Goal: Task Accomplishment & Management: Complete application form

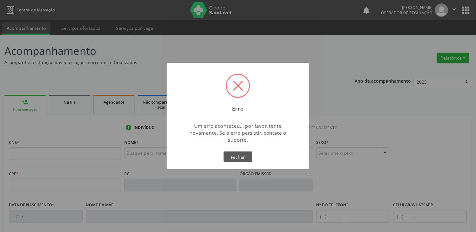
click at [78, 156] on div "Erro × Um erro aconteceu... por favor, tente novamente. Se o erro persistir, co…" at bounding box center [238, 116] width 476 height 232
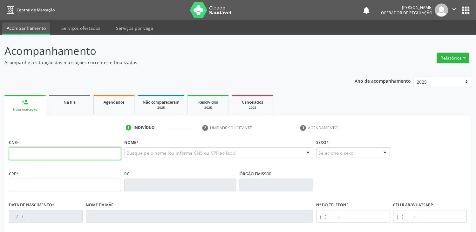
click at [74, 159] on input "text" at bounding box center [65, 154] width 112 height 13
click at [64, 155] on input "text" at bounding box center [65, 154] width 112 height 13
click at [48, 155] on input "text" at bounding box center [65, 154] width 112 height 13
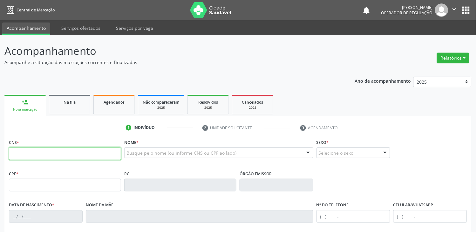
click at [48, 155] on input "text" at bounding box center [65, 154] width 112 height 13
click at [57, 157] on input "text" at bounding box center [65, 154] width 112 height 13
type input "708 5031 9346 7773"
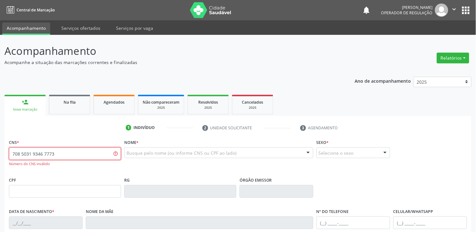
drag, startPoint x: 53, startPoint y: 154, endPoint x: 0, endPoint y: 140, distance: 54.4
click at [0, 140] on div "Acompanhamento Acompanhe a situação das marcações correntes e finalizadas Relat…" at bounding box center [238, 193] width 476 height 316
type input "708 5053 1934 6773"
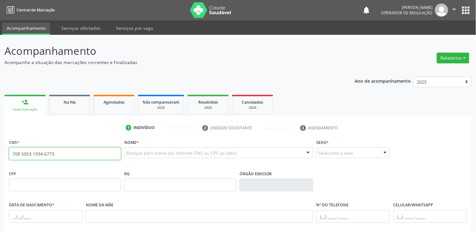
drag, startPoint x: 56, startPoint y: 153, endPoint x: 0, endPoint y: 153, distance: 56.2
click at [0, 153] on div "Acompanhamento Acompanhe a situação das marcações correntes e finalizadas Relat…" at bounding box center [238, 189] width 476 height 309
click at [217, 162] on div "Busque pelo nome (ou informe CNS ou CPF ao lado) Nenhum resultado encontrado pa…" at bounding box center [218, 155] width 189 height 15
click at [204, 149] on div "Busque pelo nome (ou informe CNS ou CPF ao lado)" at bounding box center [218, 153] width 189 height 11
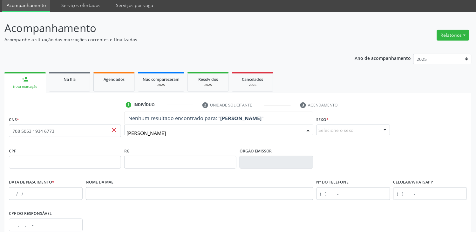
scroll to position [35, 0]
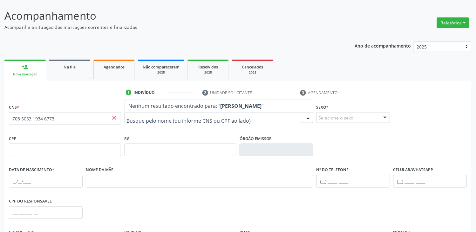
click at [333, 123] on fieldset "Sexo * Selecione o sexo Masculino Feminino Nenhum resultado encontrado para: " …" at bounding box center [353, 115] width 74 height 25
click at [340, 117] on div "Selecione o sexo" at bounding box center [353, 117] width 74 height 11
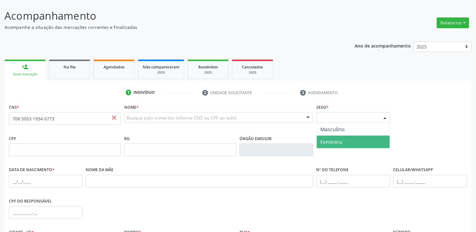
click at [337, 142] on span "Feminino" at bounding box center [331, 142] width 22 height 7
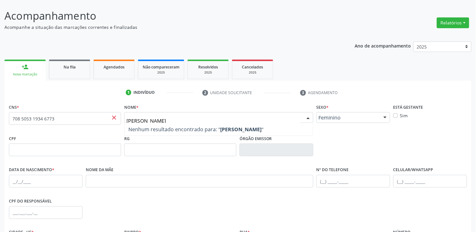
click at [202, 117] on input "ANA PAULA DA SILVA NUNES" at bounding box center [213, 121] width 174 height 13
type input "ANA PAULA DA SILVA NUNES"
click at [213, 113] on div at bounding box center [218, 117] width 189 height 11
click at [213, 124] on span "Digite o nome" at bounding box center [218, 129] width 188 height 13
click at [217, 119] on input "text" at bounding box center [213, 121] width 174 height 13
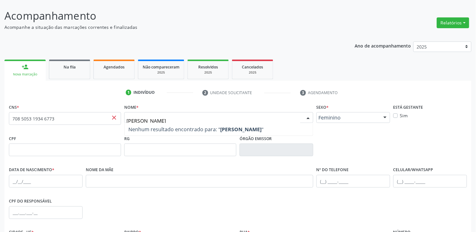
type input "ANA PAULA DA SILVA NUNES"
click at [217, 124] on span "Nenhum resultado encontrado para: " ANA PAULA DA SILVA NUNES "" at bounding box center [218, 129] width 188 height 13
click at [217, 133] on span "Nenhum resultado encontrado para: " ANA PAULA DA SILVA NUNES "" at bounding box center [218, 129] width 188 height 13
click at [133, 129] on span "Nenhum resultado encontrado para: " ANA PAULA DA SILVA NUNES "" at bounding box center [195, 129] width 135 height 7
click at [119, 126] on fieldset "CNS * 708 5053 1934 6773 close" at bounding box center [65, 116] width 112 height 27
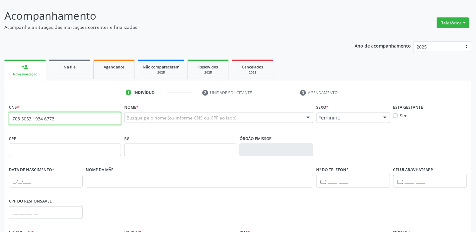
click at [117, 112] on input "708 5053 1934 6773" at bounding box center [65, 118] width 112 height 13
type input "7"
type input "702 5073 4816 9739"
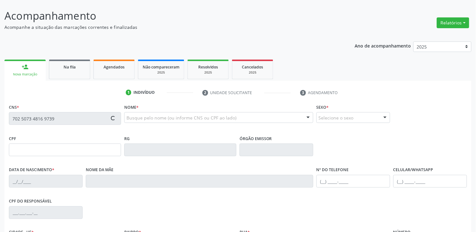
type input "141.329.624-66"
type input "25/05/2004"
type input "Francinalda Leite Santos"
type input "(83) 99122-4927"
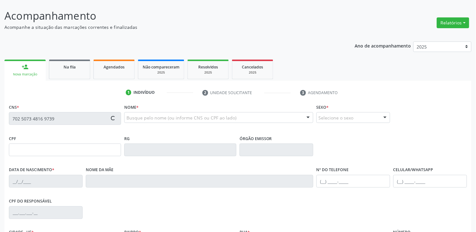
type input "594.775.554-87"
type input "714"
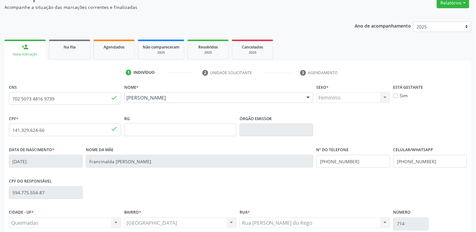
scroll to position [111, 0]
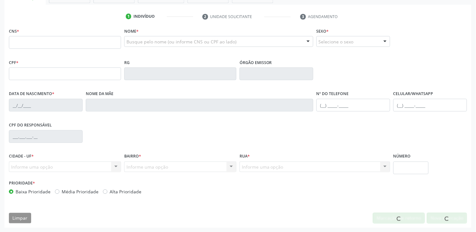
scroll to position [111, 0]
click at [67, 41] on input "text" at bounding box center [65, 42] width 112 height 13
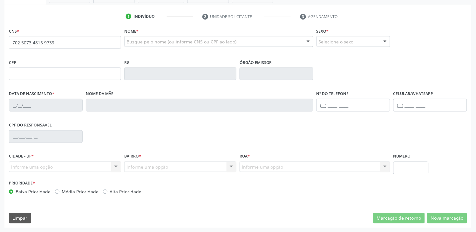
type input "702 5073 4816 9739"
type input "141.329.624-66"
type input "[DATE]"
type input "Francinalda [PERSON_NAME]"
type input "[PHONE_NUMBER]"
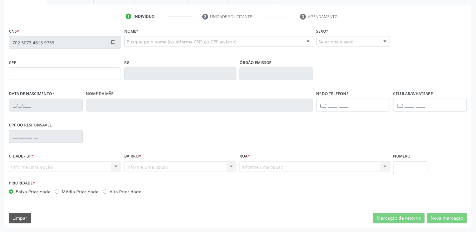
type input "[PHONE_NUMBER]"
type input "594.775.554-87"
type input "714"
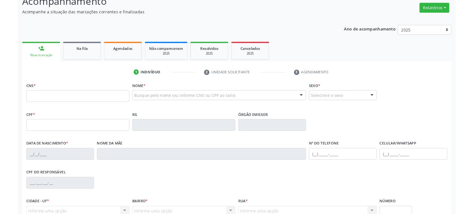
scroll to position [111, 0]
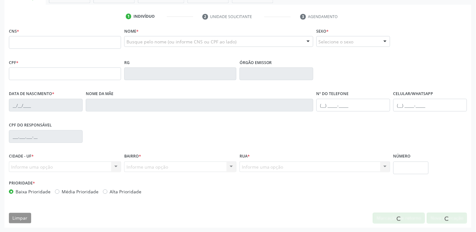
click at [301, 206] on div "CNS * Nome * Busque pelo nome (ou informe CNS ou CPF ao lado) Nenhum resultado …" at bounding box center [237, 127] width 467 height 202
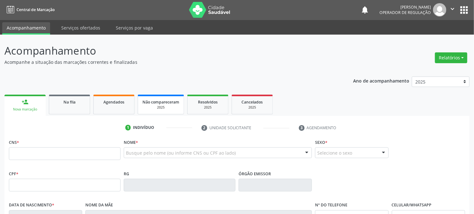
scroll to position [0, 0]
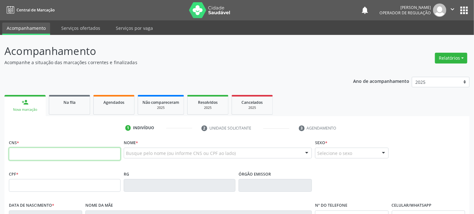
click at [90, 151] on input "text" at bounding box center [65, 154] width 112 height 13
type input "702 5073 4816 9739"
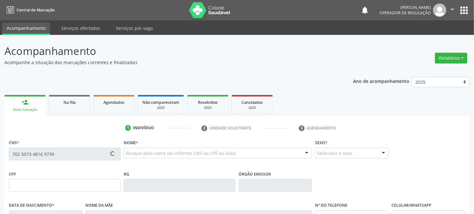
type input "141.329.624-66"
type input "25/05/2004"
type input "Francinalda Leite Santos"
type input "(83) 99122-4927"
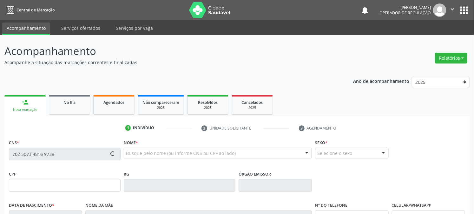
type input "594.775.554-87"
type input "714"
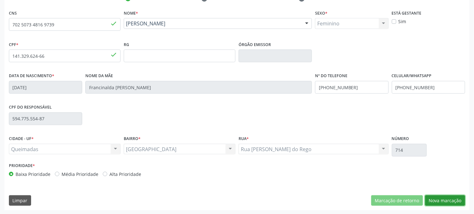
click at [427, 195] on button "Nova marcação" at bounding box center [445, 200] width 40 height 11
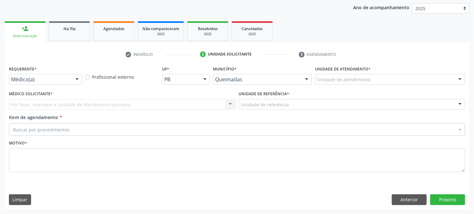
scroll to position [73, 0]
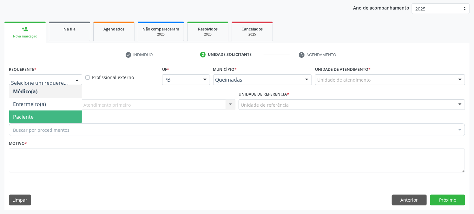
click at [52, 119] on span "Paciente" at bounding box center [45, 116] width 73 height 13
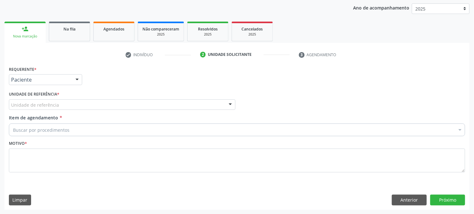
click at [68, 102] on div "Unidade de referência" at bounding box center [122, 104] width 227 height 11
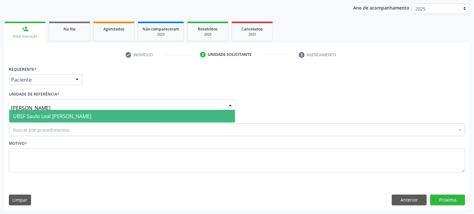
type input "SAULO"
click at [68, 116] on span "UBSF Saulo Leal [PERSON_NAME]" at bounding box center [52, 116] width 78 height 7
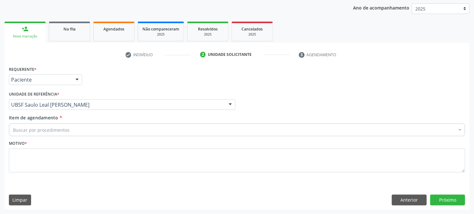
click at [68, 126] on div "Buscar por procedimentos" at bounding box center [237, 129] width 457 height 13
type input "ULTRA"
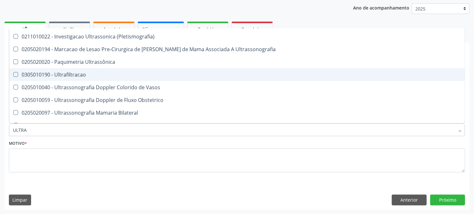
scroll to position [35, 0]
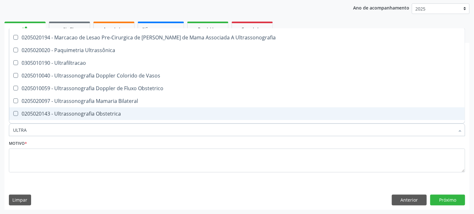
click at [81, 108] on span "0205020143 - Ultrassonografia Obstetrica" at bounding box center [237, 113] width 456 height 13
checkbox Obstetrica "true"
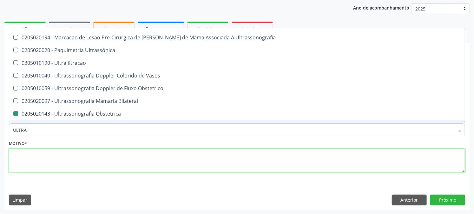
click at [82, 171] on textarea at bounding box center [237, 161] width 457 height 24
checkbox X "true"
checkbox Obstetrica "false"
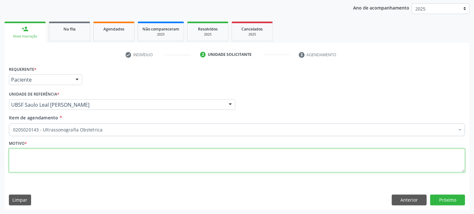
scroll to position [0, 0]
type textarea "PRÉ [DATE]"
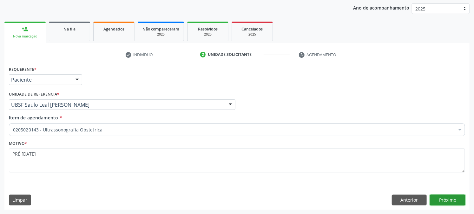
click at [456, 196] on button "Próximo" at bounding box center [447, 200] width 35 height 11
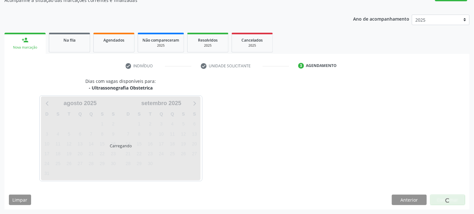
scroll to position [62, 0]
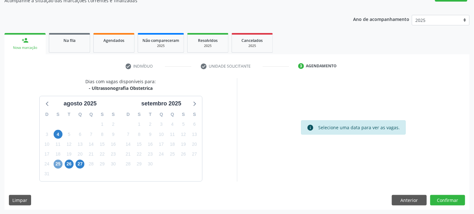
click at [58, 167] on span "25" at bounding box center [58, 164] width 9 height 9
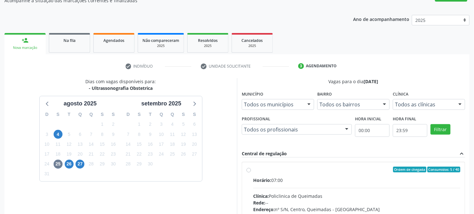
click at [287, 170] on div "Ordem de chegada Consumidos: 5 / 40" at bounding box center [356, 170] width 207 height 6
click at [251, 170] on input "Ordem de chegada Consumidos: 5 / 40 Horário: 07:00 Clínica: Policlinica de Quei…" at bounding box center [249, 170] width 4 height 6
radio input "true"
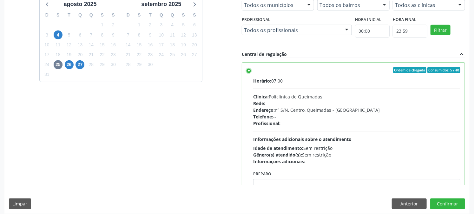
scroll to position [165, 0]
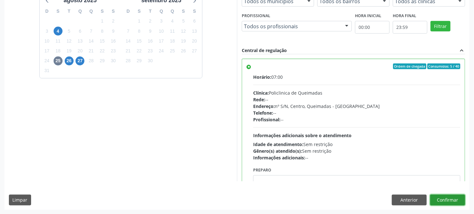
click at [457, 205] on button "Confirmar" at bounding box center [447, 200] width 35 height 11
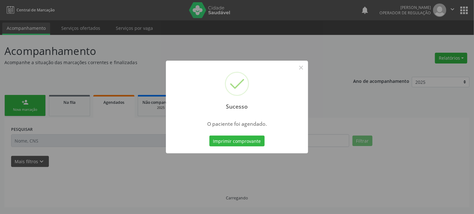
scroll to position [0, 0]
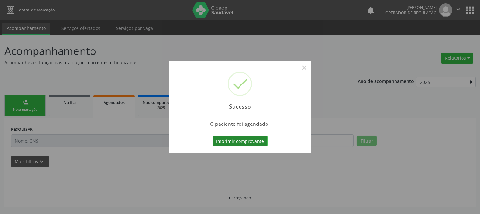
click at [249, 141] on button "Imprimir comprovante" at bounding box center [239, 141] width 55 height 11
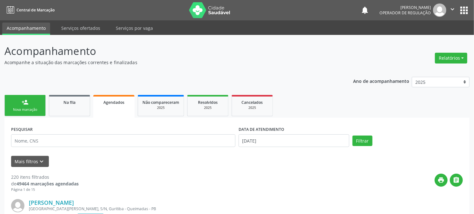
click at [30, 107] on div "Nova marcação" at bounding box center [25, 109] width 32 height 5
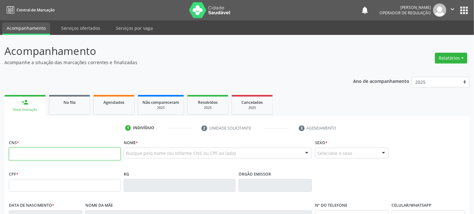
click at [44, 157] on input "text" at bounding box center [65, 154] width 112 height 13
type input "702 7026 8416 2160"
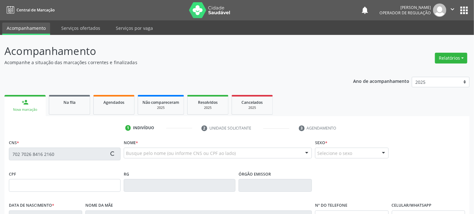
type input "700.328.814-10"
type input "28/04/1994"
type input "Maria Gorete dos Santos Tavares"
type input "(83) 99356-2599"
type input "S/N"
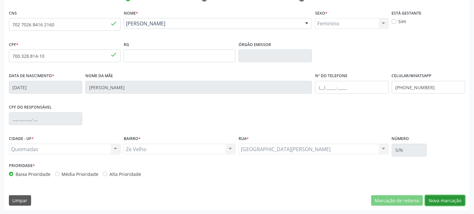
click at [443, 200] on button "Nova marcação" at bounding box center [445, 200] width 40 height 11
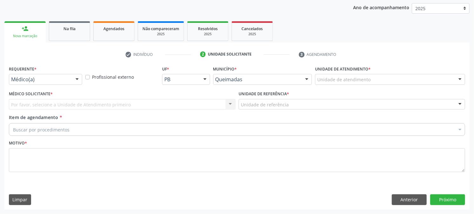
scroll to position [73, 0]
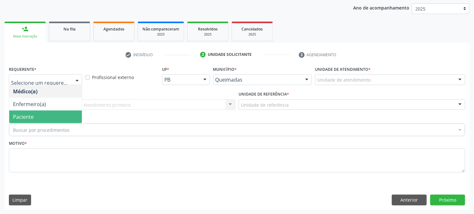
click at [50, 115] on span "Paciente" at bounding box center [45, 116] width 73 height 13
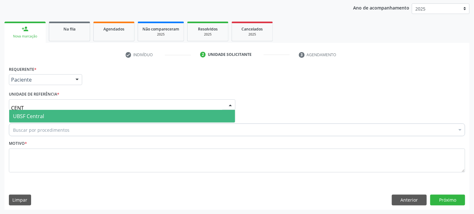
type input "CENTR"
click at [55, 118] on span "UBSF Central" at bounding box center [122, 116] width 226 height 13
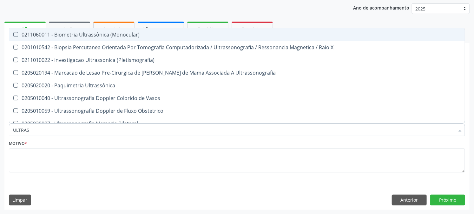
type input "ULTRASS"
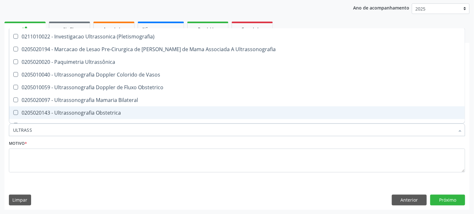
scroll to position [35, 0]
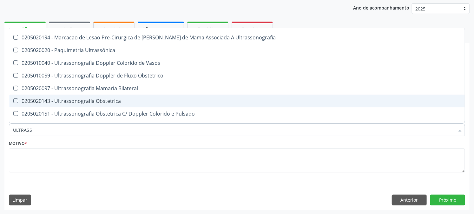
click at [86, 102] on div "0205020143 - Ultrassonografia Obstetrica" at bounding box center [237, 100] width 448 height 5
checkbox Obstetrica "true"
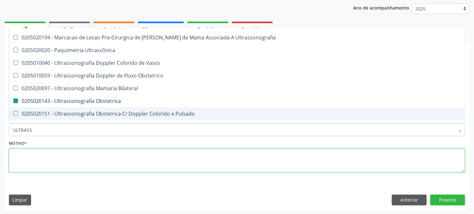
click at [51, 165] on textarea at bounding box center [237, 161] width 457 height 24
checkbox X "true"
checkbox Obstetrica "false"
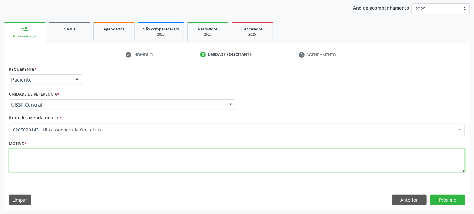
scroll to position [0, 0]
type textarea "PRÉ [DATE]"
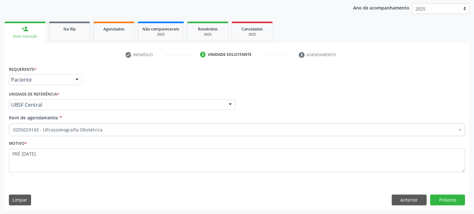
click at [453, 208] on div "Requerente * Paciente Médico(a) Enfermeiro(a) Paciente Nenhum resultado encontr…" at bounding box center [236, 136] width 465 height 145
click at [452, 199] on button "Próximo" at bounding box center [447, 200] width 35 height 11
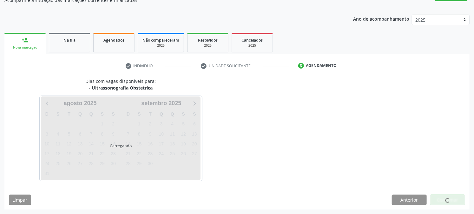
scroll to position [62, 0]
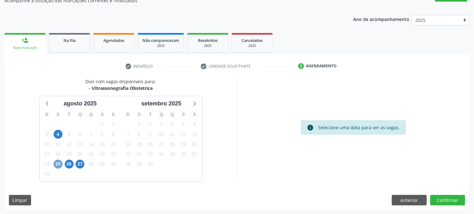
click at [55, 162] on span "25" at bounding box center [58, 164] width 9 height 9
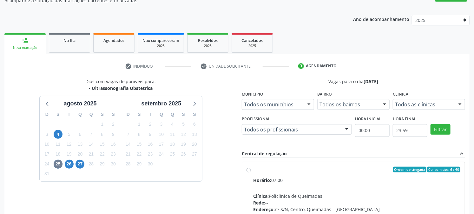
click at [260, 175] on label "Ordem de chegada Consumidos: 6 / 40 Horário: 07:00 Clínica: Policlinica de Quei…" at bounding box center [356, 215] width 207 height 97
click at [251, 172] on input "Ordem de chegada Consumidos: 6 / 40 Horário: 07:00 Clínica: Policlinica de Quei…" at bounding box center [249, 170] width 4 height 6
radio input "true"
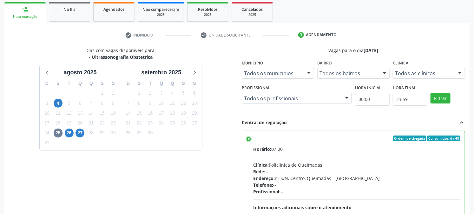
scroll to position [165, 0]
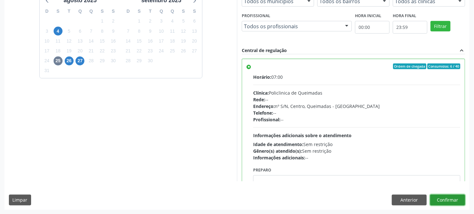
click at [445, 200] on button "Confirmar" at bounding box center [447, 200] width 35 height 11
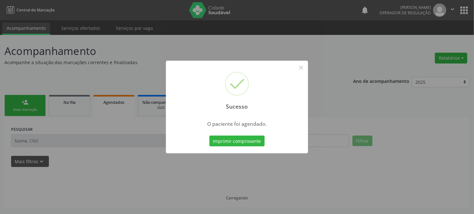
scroll to position [0, 0]
click at [212, 136] on button "Imprimir comprovante" at bounding box center [239, 141] width 55 height 11
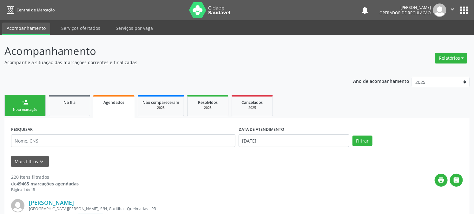
click at [38, 110] on div "Nova marcação" at bounding box center [25, 109] width 32 height 5
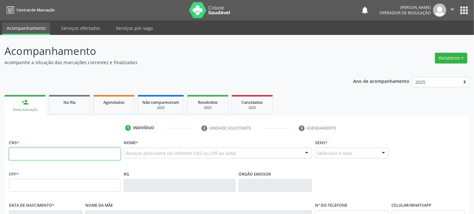
click at [58, 150] on input "text" at bounding box center [65, 154] width 112 height 13
type input "707 0088 6530 6833"
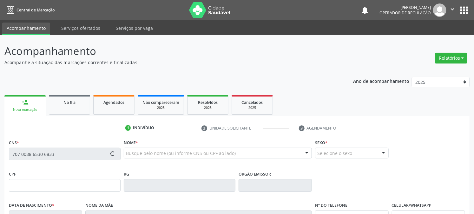
type input "013.046.944-02"
type input "17/02/1979"
type input "Joaquina Barbosa Vidal Maciel"
type input "(83) 99198-0359"
type input "51"
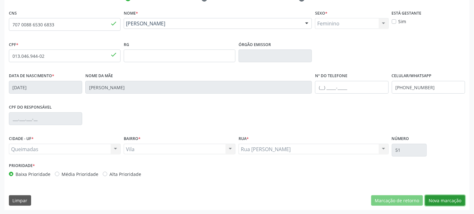
click at [442, 199] on button "Nova marcação" at bounding box center [445, 200] width 40 height 11
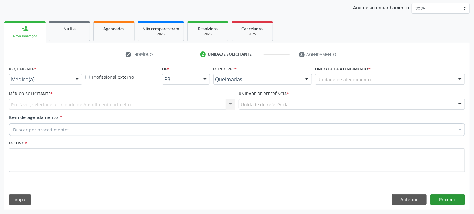
scroll to position [73, 0]
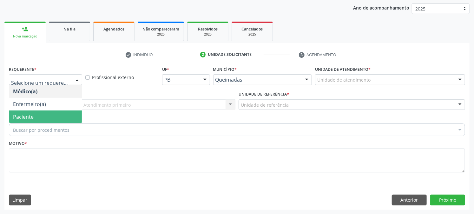
click at [31, 114] on span "Paciente" at bounding box center [23, 116] width 21 height 7
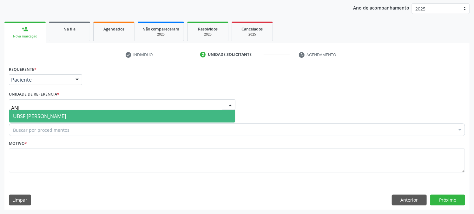
type input "ANIB"
click at [29, 113] on span "UBSF [PERSON_NAME]" at bounding box center [39, 116] width 53 height 7
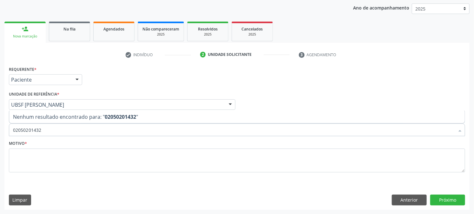
type input "0205020143"
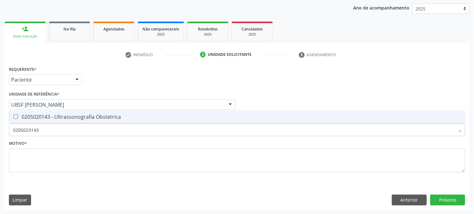
click at [42, 118] on div "0205020143 - Ultrassonografia Obstetrica" at bounding box center [237, 116] width 448 height 5
checkbox Obstetrica "true"
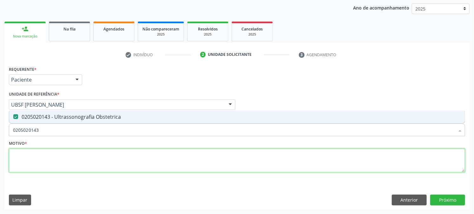
click at [37, 170] on textarea at bounding box center [237, 161] width 457 height 24
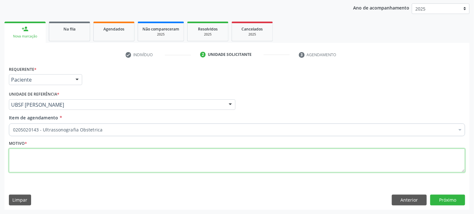
paste textarea "PRÉ [DATE]"
type textarea "PRÉ [DATE]"
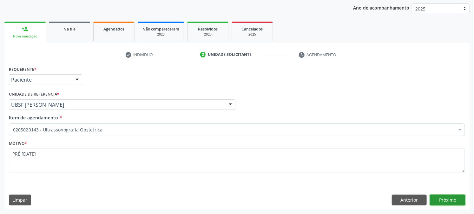
click at [456, 198] on button "Próximo" at bounding box center [447, 200] width 35 height 11
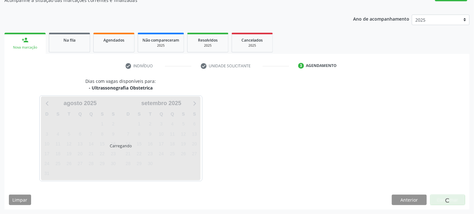
scroll to position [62, 0]
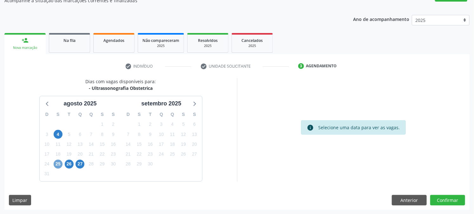
click at [57, 163] on span "25" at bounding box center [58, 164] width 9 height 9
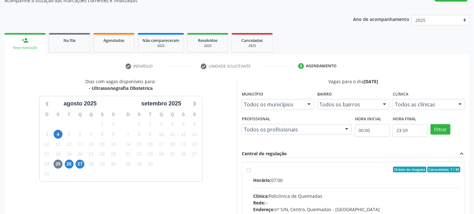
click at [280, 167] on div "Ordem de chegada Consumidos: 7 / 40" at bounding box center [356, 170] width 207 height 6
click at [251, 167] on input "Ordem de chegada Consumidos: 7 / 40 Horário: 07:00 Clínica: Policlinica de Quei…" at bounding box center [249, 170] width 4 height 6
radio input "true"
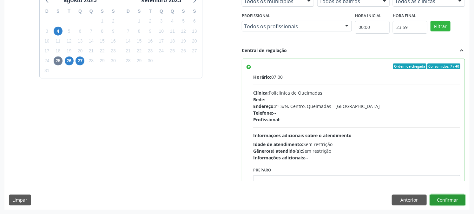
click at [434, 200] on button "Confirmar" at bounding box center [447, 200] width 35 height 11
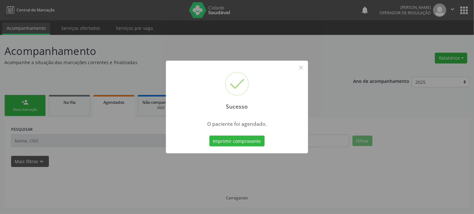
scroll to position [0, 0]
click at [212, 136] on button "Imprimir comprovante" at bounding box center [239, 141] width 55 height 11
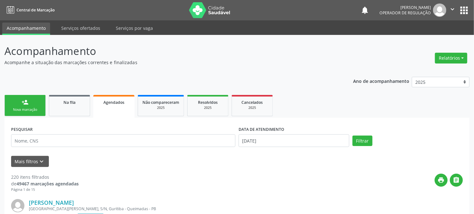
click at [24, 109] on div "Nova marcação" at bounding box center [25, 109] width 32 height 5
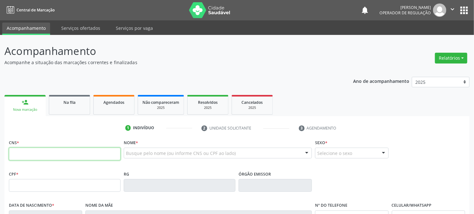
click at [63, 152] on input "text" at bounding box center [65, 154] width 112 height 13
type input "206 4413 6035 0002"
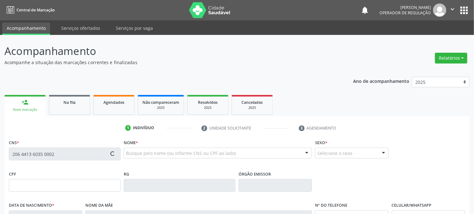
type input "719.228.604-41"
type input "19/08/2001"
type input "Joseane Trajano da Silva Marinho"
type input "(83) 99322-5241"
type input "6"
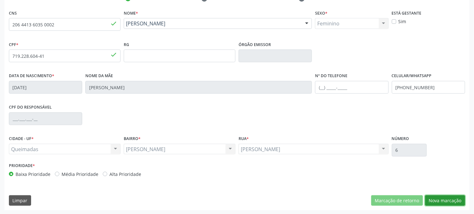
click at [444, 195] on button "Nova marcação" at bounding box center [445, 200] width 40 height 11
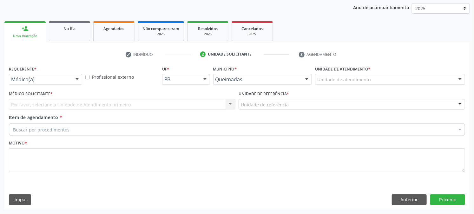
scroll to position [73, 0]
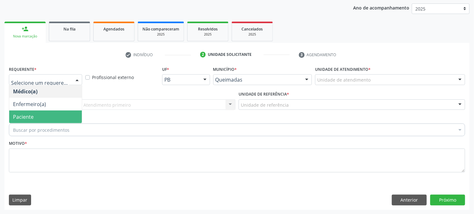
click at [30, 115] on span "Paciente" at bounding box center [23, 116] width 21 height 7
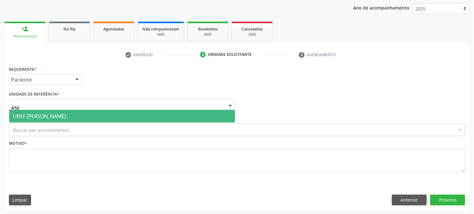
type input "ANIB"
click at [30, 114] on span "UBSF [PERSON_NAME]" at bounding box center [39, 116] width 53 height 7
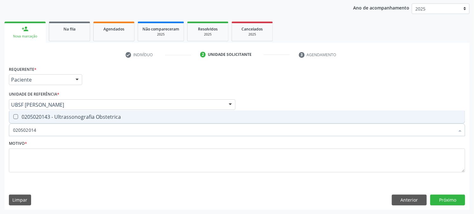
type input "0205020143"
click at [30, 117] on div "0205020143 - Ultrassonografia Obstetrica" at bounding box center [237, 116] width 448 height 5
checkbox Obstetrica "true"
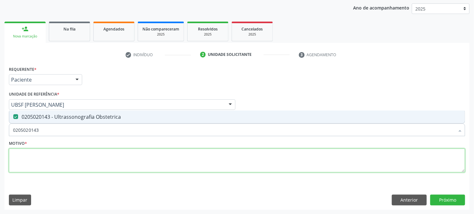
click at [51, 157] on textarea at bounding box center [237, 161] width 457 height 24
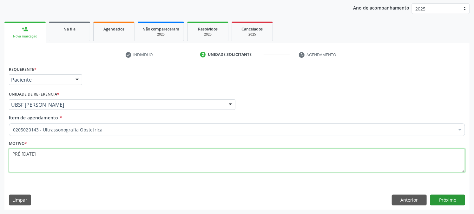
type textarea "PRÉ [DATE]"
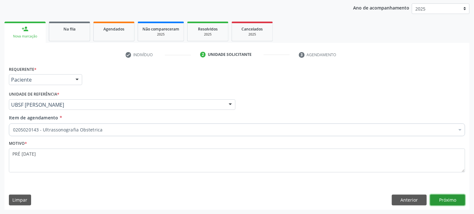
click at [450, 203] on button "Próximo" at bounding box center [447, 200] width 35 height 11
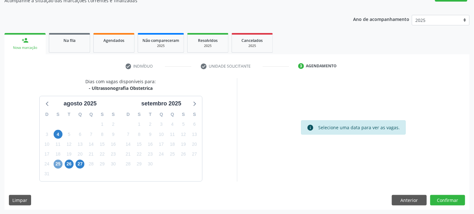
click at [57, 165] on span "25" at bounding box center [58, 164] width 9 height 9
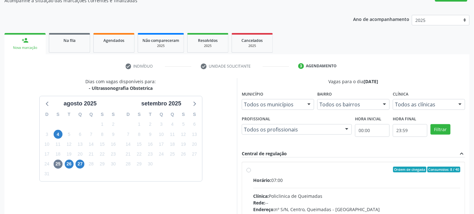
click at [259, 168] on div "Ordem de chegada Consumidos: 8 / 40" at bounding box center [356, 170] width 207 height 6
click at [251, 168] on input "Ordem de chegada Consumidos: 8 / 40 Horário: 07:00 Clínica: Policlinica de Quei…" at bounding box center [249, 170] width 4 height 6
radio input "true"
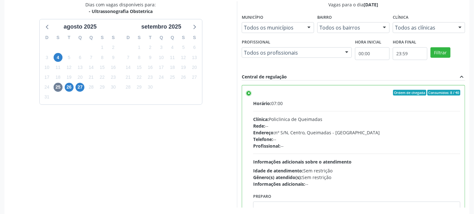
scroll to position [165, 0]
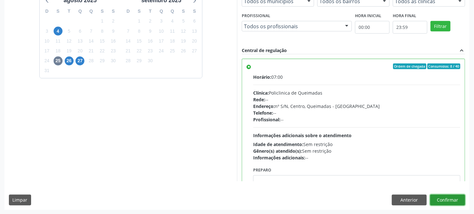
click at [438, 202] on button "Confirmar" at bounding box center [447, 200] width 35 height 11
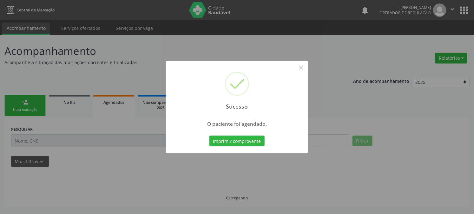
scroll to position [0, 0]
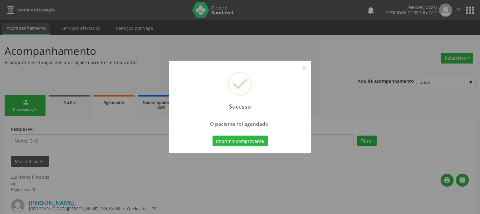
click at [212, 136] on button "Imprimir comprovante" at bounding box center [239, 141] width 55 height 11
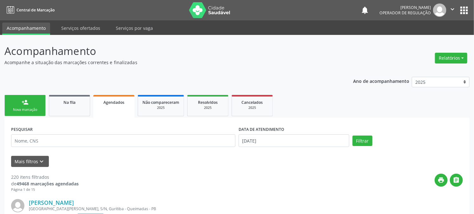
click at [23, 104] on div "person_add" at bounding box center [25, 102] width 7 height 7
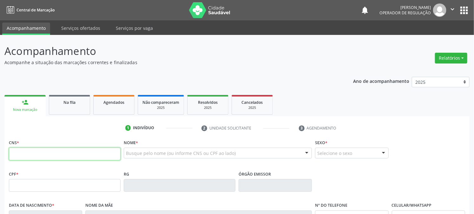
click at [31, 152] on input "text" at bounding box center [65, 154] width 112 height 13
type input "708 2006 2882 8045"
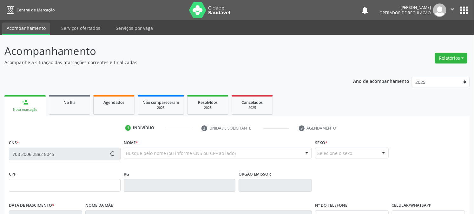
type input "144.847.524-41"
type input "[DATE]"
type input "Sirleide [PERSON_NAME]"
type input "[PHONE_NUMBER]"
type input "103.723.847-81"
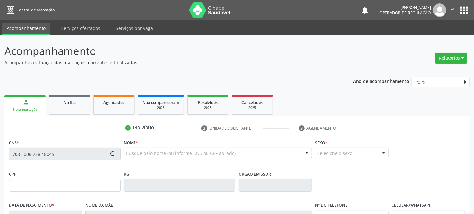
type input "8"
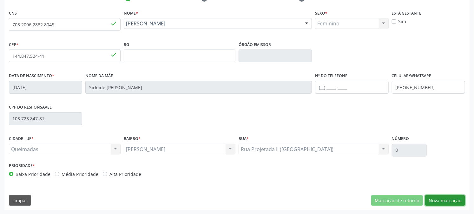
click at [453, 199] on button "Nova marcação" at bounding box center [445, 200] width 40 height 11
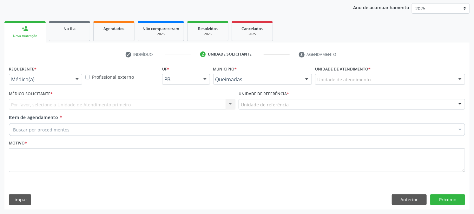
scroll to position [73, 0]
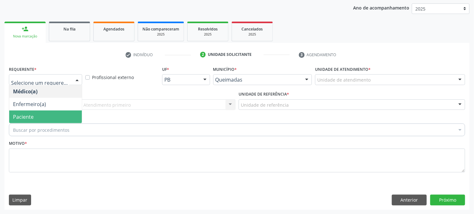
click at [21, 117] on span "Paciente" at bounding box center [23, 116] width 21 height 7
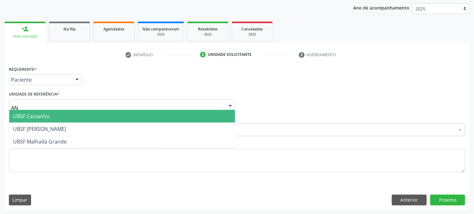
type input "ANI"
click at [24, 119] on span "UBSF [PERSON_NAME]" at bounding box center [122, 116] width 226 height 13
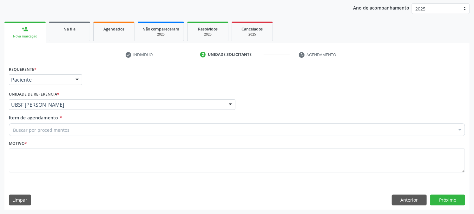
click at [24, 125] on div "Buscar por procedimentos" at bounding box center [237, 129] width 457 height 13
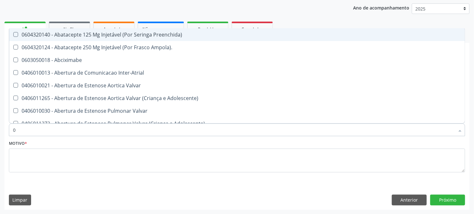
type input "02"
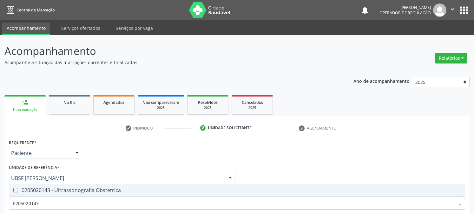
scroll to position [73, 0]
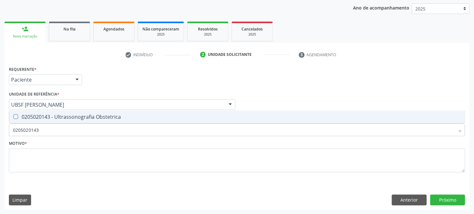
click at [19, 115] on div "0205020143 - Ultrassonografia Obstetrica" at bounding box center [237, 116] width 448 height 5
checkbox Obstetrica "true"
drag, startPoint x: 51, startPoint y: 130, endPoint x: 0, endPoint y: 141, distance: 52.3
click at [0, 141] on div "Acompanhamento Acompanhe a situação das marcações correntes e finalizadas Relat…" at bounding box center [237, 88] width 474 height 253
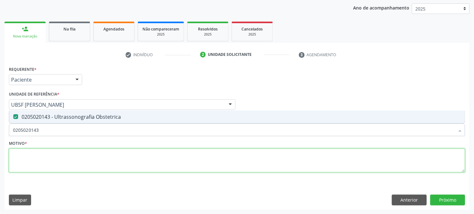
click at [65, 150] on textarea at bounding box center [237, 161] width 457 height 24
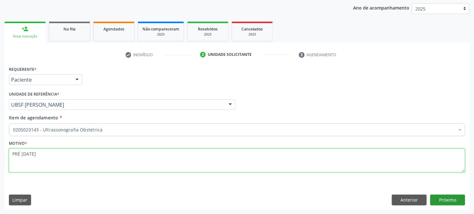
type textarea "PRÉ [DATE]"
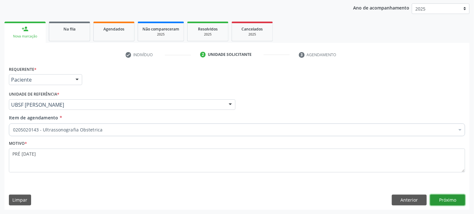
click at [456, 203] on button "Próximo" at bounding box center [447, 200] width 35 height 11
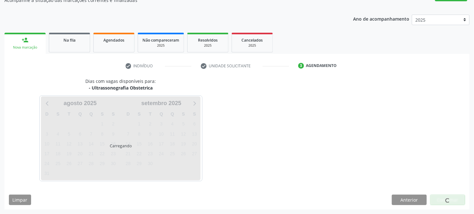
scroll to position [62, 0]
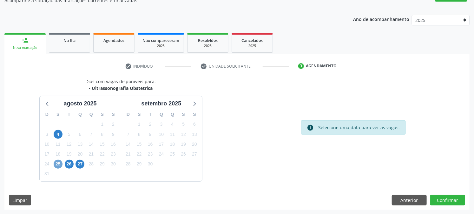
click at [61, 163] on span "25" at bounding box center [58, 164] width 9 height 9
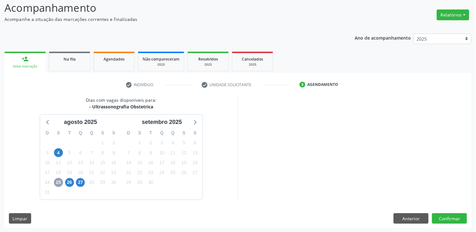
scroll to position [43, 0]
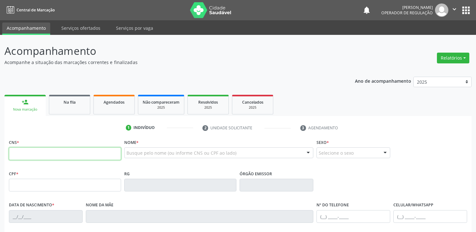
scroll to position [43, 0]
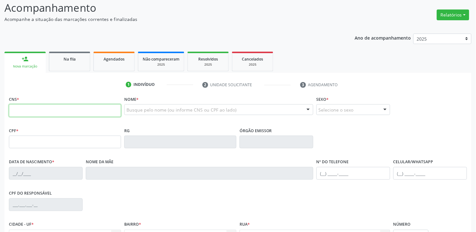
click at [74, 114] on input "text" at bounding box center [65, 110] width 112 height 13
type input "708 2006 2882 8045"
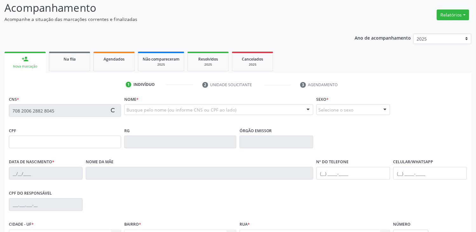
type input "144.847.524-41"
type input "[DATE]"
type input "Sirleide [PERSON_NAME]"
type input "[PHONE_NUMBER]"
type input "103.723.847-81"
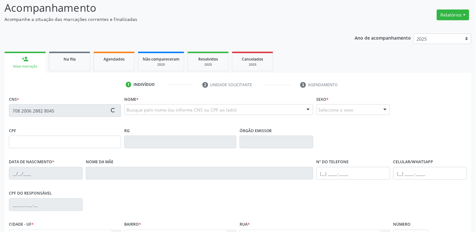
type input "8"
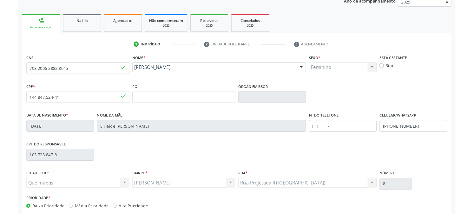
scroll to position [111, 0]
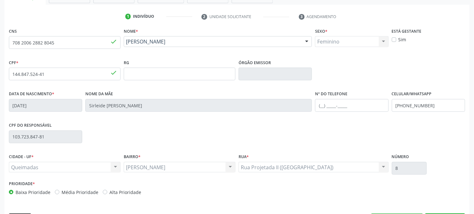
click at [435, 212] on div "CNS 708 2006 2882 8045 done Nome * [PERSON_NAME] [PERSON_NAME] CNS: 708 2006 28…" at bounding box center [236, 127] width 465 height 202
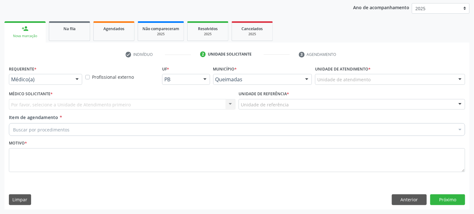
scroll to position [73, 0]
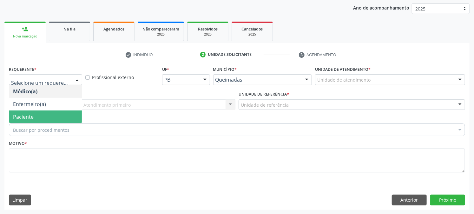
click at [51, 119] on span "Paciente" at bounding box center [45, 116] width 73 height 13
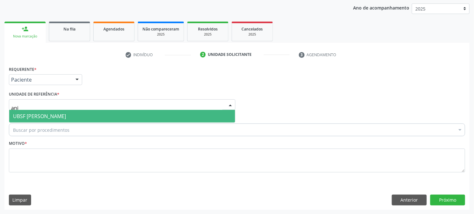
type input "anib"
click at [51, 119] on span "UBSF [PERSON_NAME]" at bounding box center [122, 116] width 226 height 13
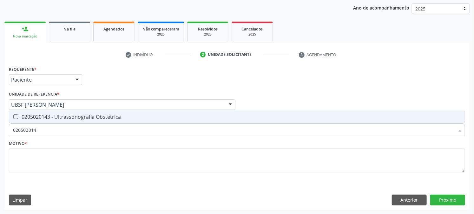
type input "0205020143"
click at [64, 118] on div "0205020143 - Ultrassonografia Obstetrica" at bounding box center [237, 116] width 448 height 5
checkbox Obstetrica "true"
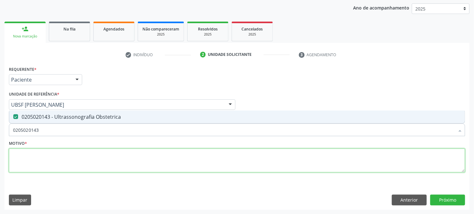
click at [64, 166] on textarea at bounding box center [237, 161] width 457 height 24
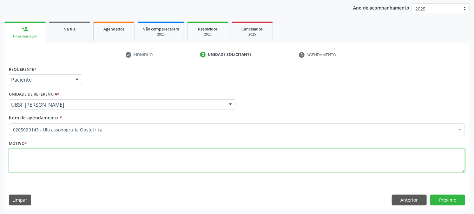
paste textarea "PRÉ [DATE]"
type textarea "PRÉ [DATE]"
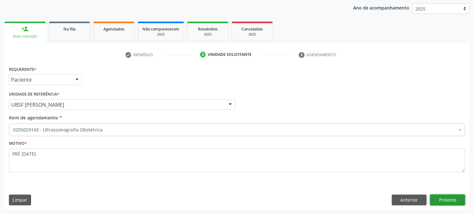
click at [452, 200] on button "Próximo" at bounding box center [447, 200] width 35 height 11
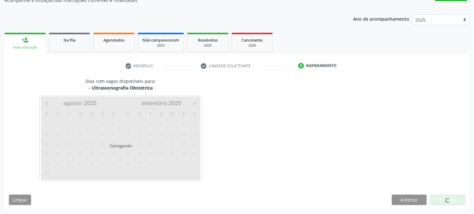
scroll to position [62, 0]
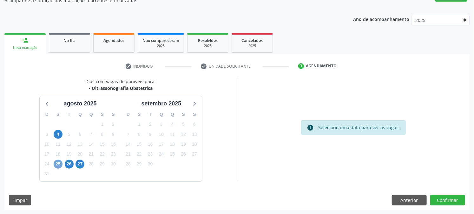
click at [60, 166] on span "25" at bounding box center [58, 164] width 9 height 9
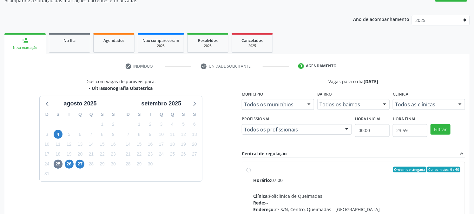
click at [264, 169] on div "Ordem de chegada Consumidos: 9 / 40" at bounding box center [356, 170] width 207 height 6
click at [251, 169] on input "Ordem de chegada Consumidos: 9 / 40 Horário: 07:00 Clínica: Policlinica de Quei…" at bounding box center [249, 170] width 4 height 6
radio input "true"
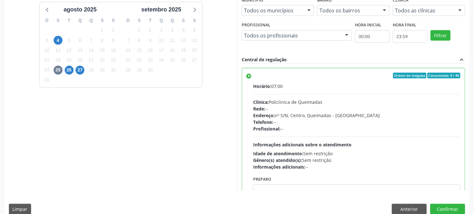
scroll to position [165, 0]
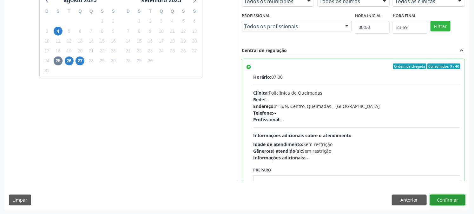
click at [446, 197] on button "Confirmar" at bounding box center [447, 200] width 35 height 11
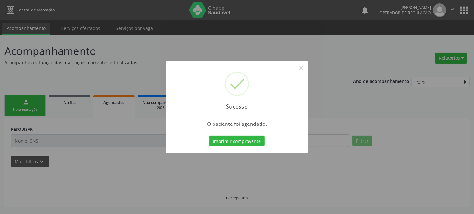
scroll to position [0, 0]
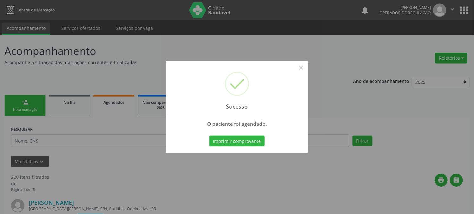
click at [210, 136] on button "Imprimir comprovante" at bounding box center [237, 141] width 55 height 11
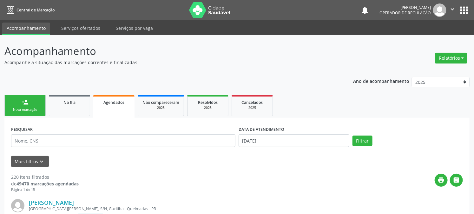
click at [23, 110] on div "Nova marcação" at bounding box center [25, 109] width 32 height 5
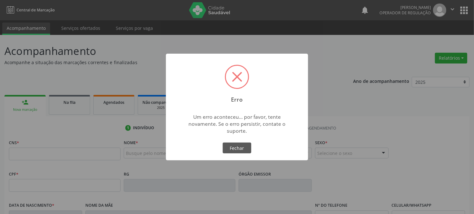
click at [84, 154] on div "Erro × Um erro aconteceu... por favor, tente novamente. Se o erro persistir, co…" at bounding box center [237, 107] width 474 height 214
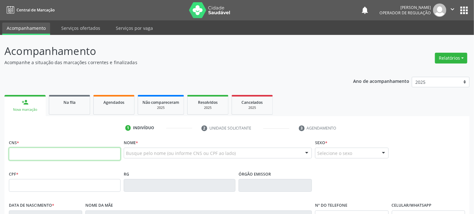
click at [49, 154] on input "text" at bounding box center [65, 154] width 112 height 13
type input "700 5085 4308 6655"
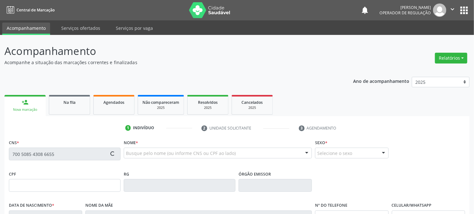
type input "116.001.854-52"
type input "[DATE]"
type input "[PERSON_NAME]"
type input "[PHONE_NUMBER]"
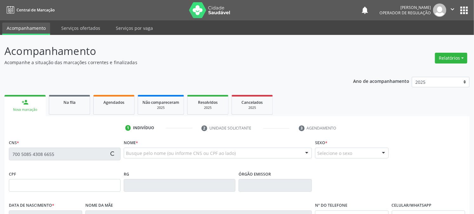
type input "206.102.624-91"
type input "361"
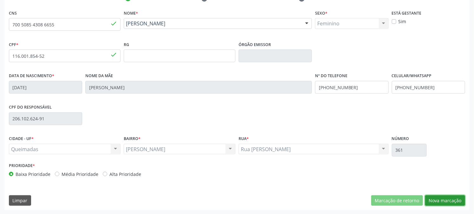
click at [432, 195] on button "Nova marcação" at bounding box center [445, 200] width 40 height 11
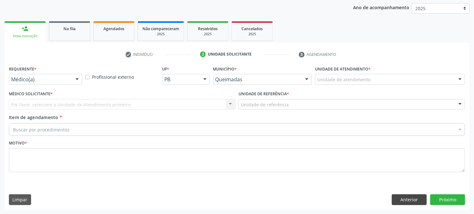
scroll to position [73, 0]
click at [74, 78] on div at bounding box center [77, 80] width 10 height 11
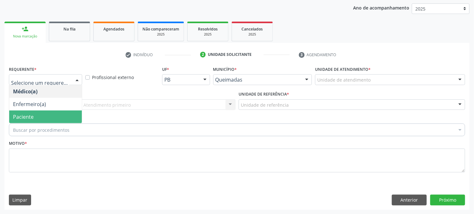
click at [49, 115] on span "Paciente" at bounding box center [45, 116] width 73 height 13
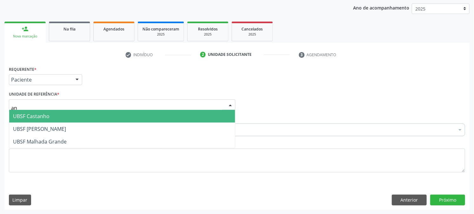
type input "ani"
click at [44, 117] on span "UBSF [PERSON_NAME]" at bounding box center [39, 116] width 53 height 7
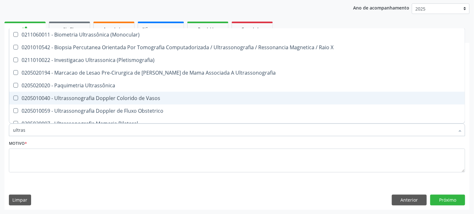
type input "ultrass"
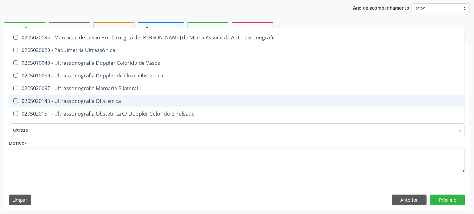
click at [76, 103] on div "0205020143 - Ultrassonografia Obstetrica" at bounding box center [237, 100] width 448 height 5
checkbox Obstetrica "true"
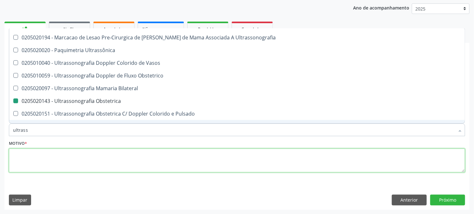
click at [59, 151] on textarea at bounding box center [237, 161] width 457 height 24
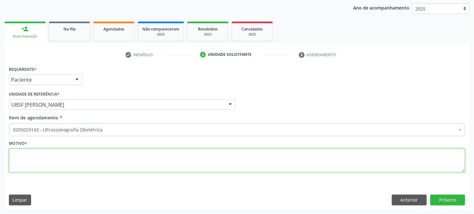
scroll to position [0, 0]
type textarea "p"
paste textarea "PRÉ [DATE]"
type textarea "PRÉ [DATE]"
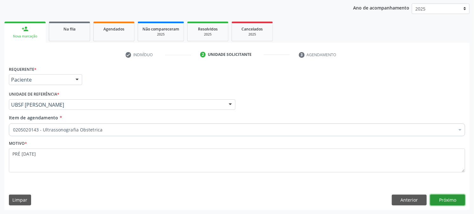
click at [437, 199] on button "Próximo" at bounding box center [447, 200] width 35 height 11
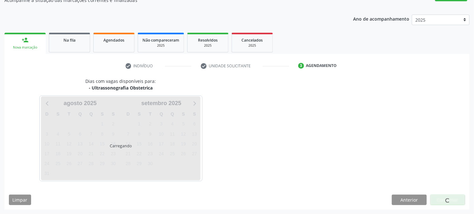
scroll to position [62, 0]
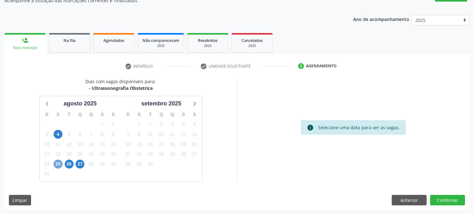
click at [58, 163] on span "25" at bounding box center [58, 164] width 9 height 9
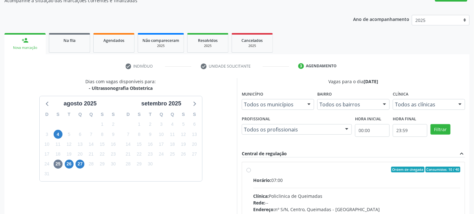
click at [278, 175] on label "Ordem de chegada Consumidos: 10 / 40 Horário: 07:00 Clínica: Policlinica de Que…" at bounding box center [356, 215] width 207 height 97
click at [251, 172] on input "Ordem de chegada Consumidos: 10 / 40 Horário: 07:00 Clínica: Policlinica de Que…" at bounding box center [249, 170] width 4 height 6
radio input "true"
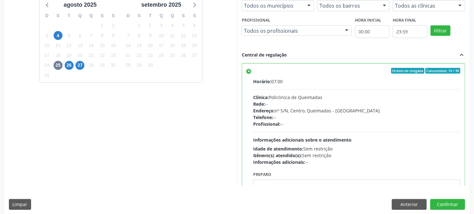
scroll to position [165, 0]
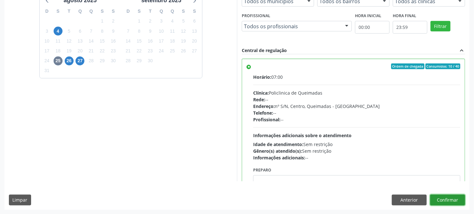
click at [447, 202] on button "Confirmar" at bounding box center [447, 200] width 35 height 11
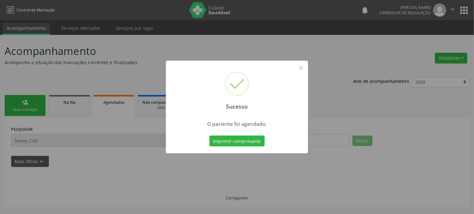
scroll to position [0, 0]
click at [212, 136] on button "Imprimir comprovante" at bounding box center [239, 141] width 55 height 11
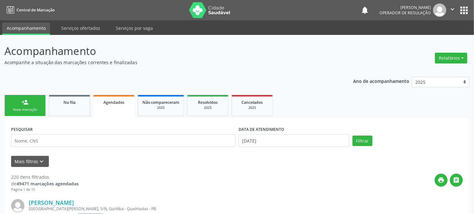
click at [22, 105] on div "person_add" at bounding box center [25, 102] width 7 height 7
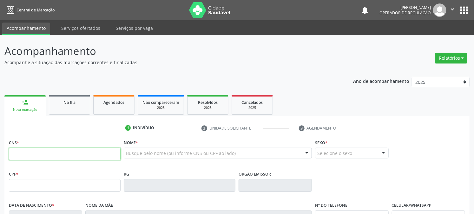
click at [23, 151] on input "text" at bounding box center [65, 154] width 112 height 13
type input "704 2022 4109 7581"
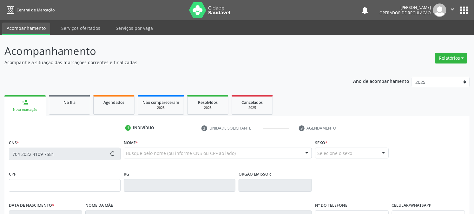
type input "178.167.164-86"
type input "2[DATE]"
type input "VÂnia [PERSON_NAME]"
type input "[PHONE_NUMBER]"
type input "04"
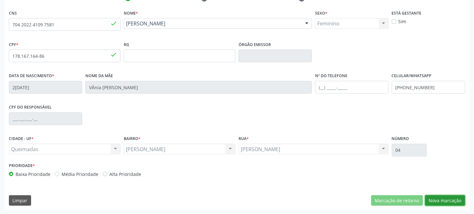
click at [447, 203] on button "Nova marcação" at bounding box center [445, 200] width 40 height 11
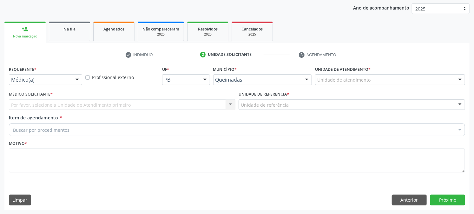
click at [21, 69] on label "Requerente *" at bounding box center [23, 69] width 28 height 10
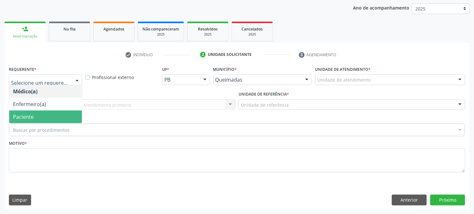
click at [22, 114] on span "Paciente" at bounding box center [23, 116] width 21 height 7
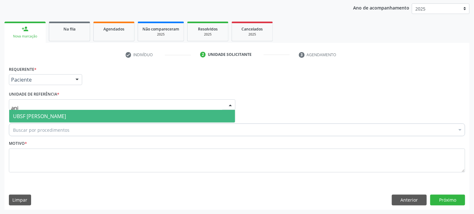
type input "anib"
click at [23, 114] on span "UBSF [PERSON_NAME]" at bounding box center [39, 116] width 53 height 7
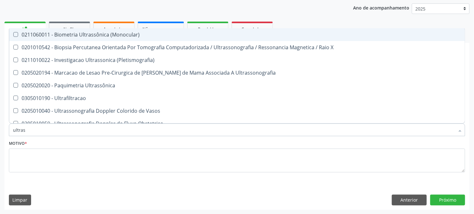
type input "ultrass"
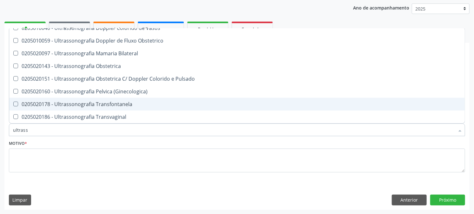
scroll to position [70, 0]
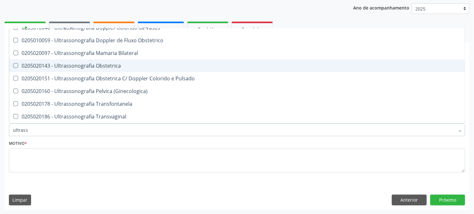
click at [66, 66] on div "0205020143 - Ultrassonografia Obstetrica" at bounding box center [237, 65] width 448 height 5
checkbox Obstetrica "true"
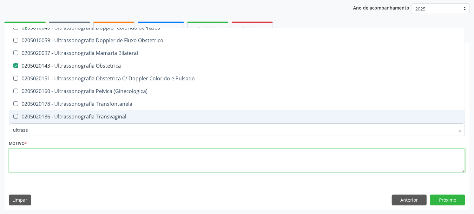
click at [43, 165] on textarea at bounding box center [237, 161] width 457 height 24
checkbox X "true"
checkbox Obstetrica "false"
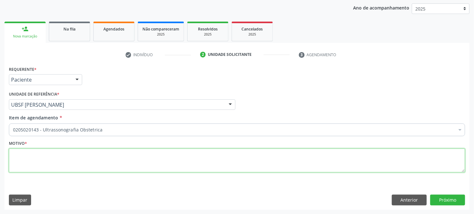
scroll to position [0, 0]
paste textarea "PRÉ [DATE]"
type textarea "PRÉ [DATE]"
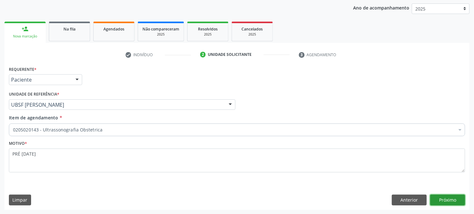
click at [439, 203] on button "Próximo" at bounding box center [447, 200] width 35 height 11
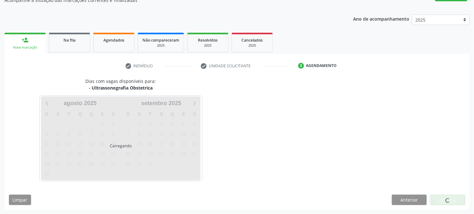
scroll to position [62, 0]
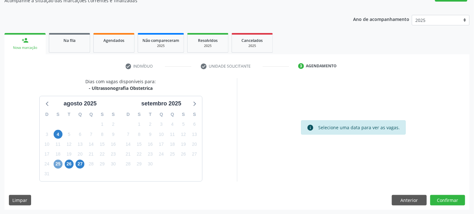
click at [60, 163] on span "25" at bounding box center [58, 164] width 9 height 9
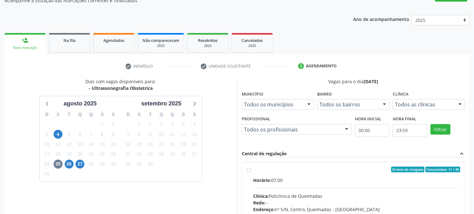
click at [284, 177] on div "Horário: 07:00" at bounding box center [356, 180] width 207 height 7
click at [251, 172] on input "Ordem de chegada Consumidos: 11 / 40 Horário: 07:00 Clínica: Policlinica de Que…" at bounding box center [249, 170] width 4 height 6
radio input "true"
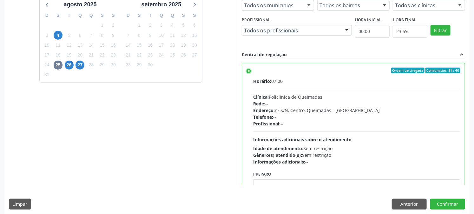
scroll to position [165, 0]
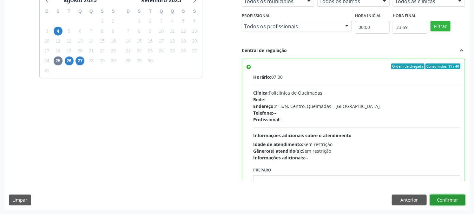
click at [458, 196] on button "Confirmar" at bounding box center [447, 200] width 35 height 11
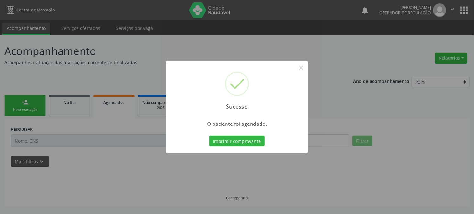
scroll to position [0, 0]
click at [212, 136] on button "Imprimir comprovante" at bounding box center [239, 141] width 55 height 11
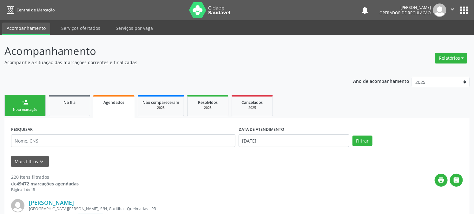
click at [27, 105] on div "person_add" at bounding box center [25, 102] width 7 height 7
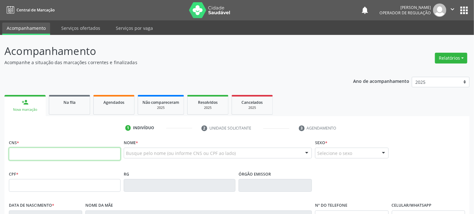
click at [99, 158] on input "text" at bounding box center [65, 154] width 112 height 13
type input "708 6075 0113 1389"
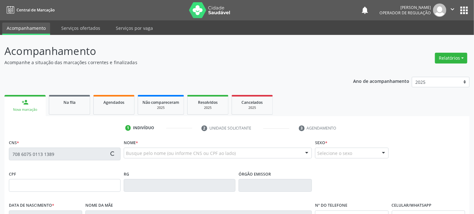
type input "105.756.564-41"
type input "[DATE]"
type input "[PERSON_NAME]"
type input "[PHONE_NUMBER]"
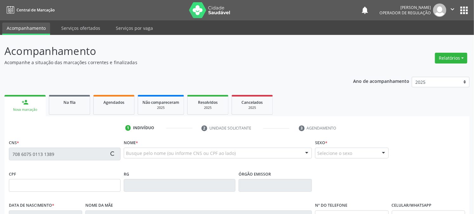
type input "66"
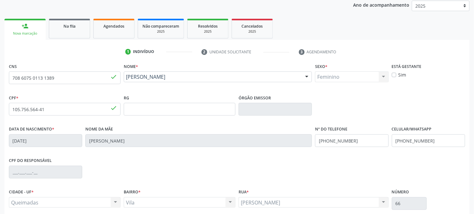
scroll to position [130, 0]
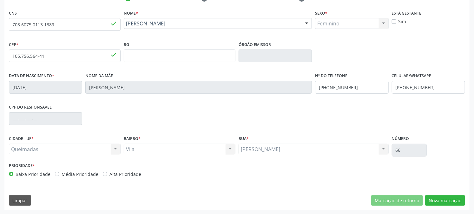
click at [450, 193] on div "CNS 708 6075 0113 1389 done Nome * [PERSON_NAME] [PERSON_NAME] CNS: 708 6075 01…" at bounding box center [236, 109] width 465 height 202
click at [450, 196] on button "Nova marcação" at bounding box center [445, 200] width 40 height 11
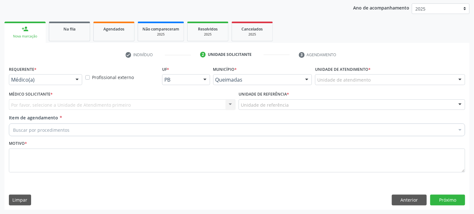
click at [18, 70] on label "Requerente *" at bounding box center [23, 69] width 28 height 10
click at [20, 74] on label "Requerente *" at bounding box center [23, 69] width 28 height 10
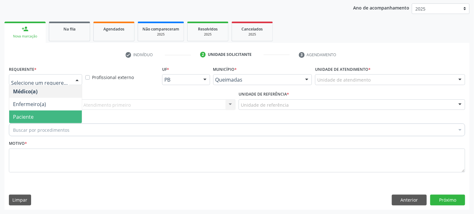
click at [22, 115] on span "Paciente" at bounding box center [23, 116] width 21 height 7
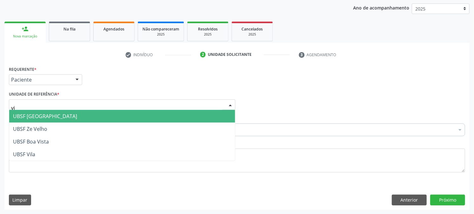
type input "vil"
